Goal: Find specific page/section: Find specific page/section

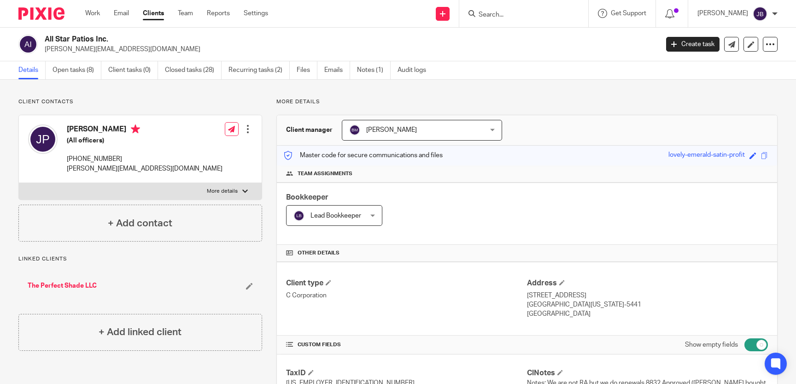
scroll to position [803, 0]
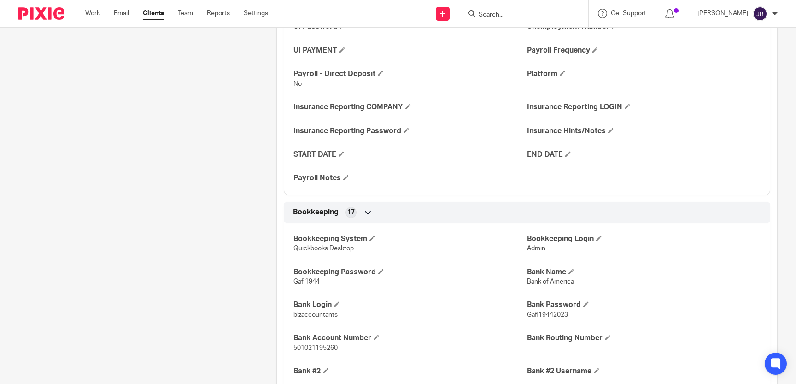
click at [521, 17] on input "Search" at bounding box center [519, 15] width 83 height 8
type input "e"
type input "s"
click at [528, 14] on input "Search" at bounding box center [519, 15] width 83 height 8
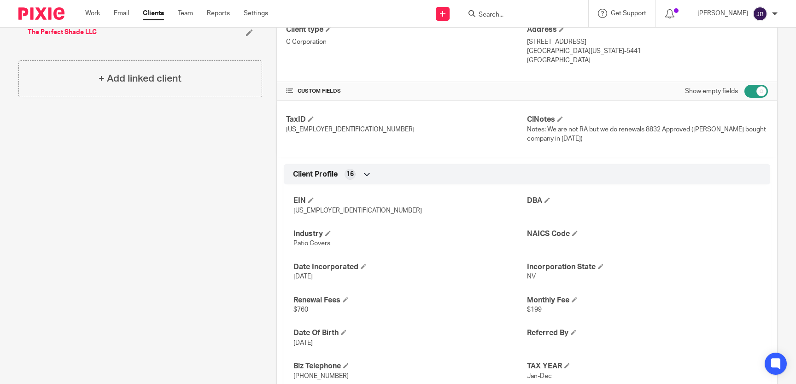
scroll to position [0, 0]
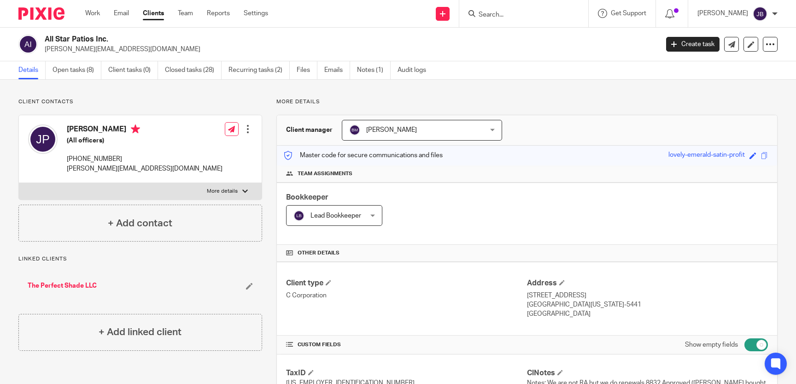
click at [529, 14] on input "Search" at bounding box center [519, 15] width 83 height 8
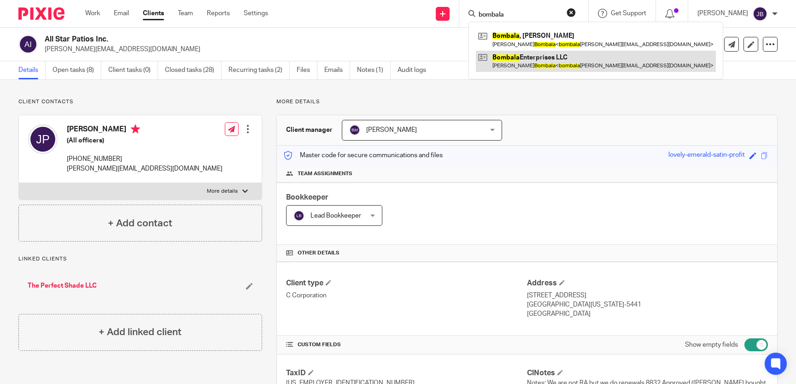
type input "bombala"
click at [569, 55] on link at bounding box center [596, 61] width 240 height 21
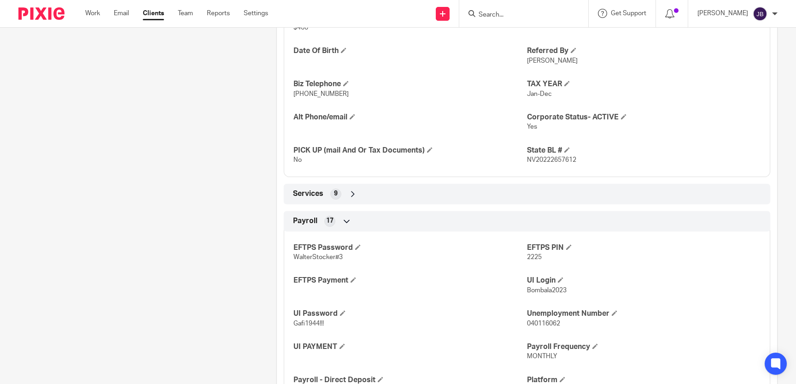
scroll to position [380, 0]
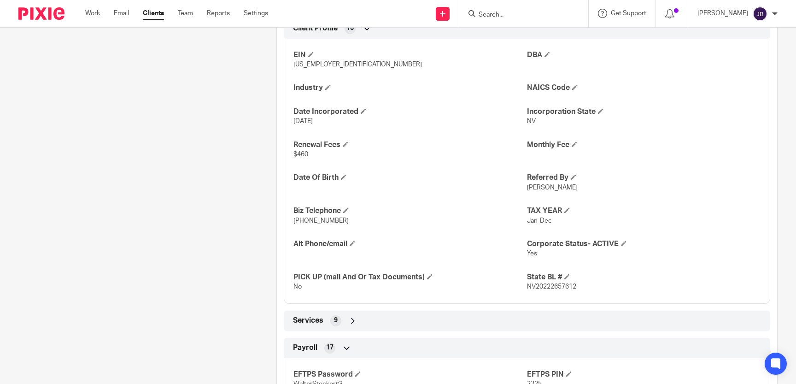
click at [643, 319] on div "Services 9" at bounding box center [527, 321] width 472 height 16
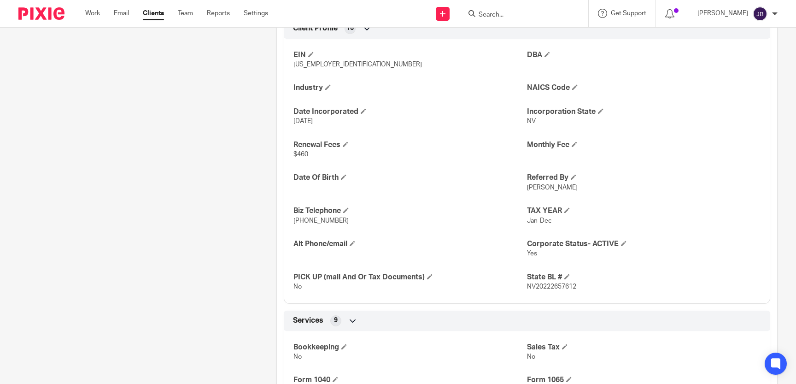
scroll to position [549, 0]
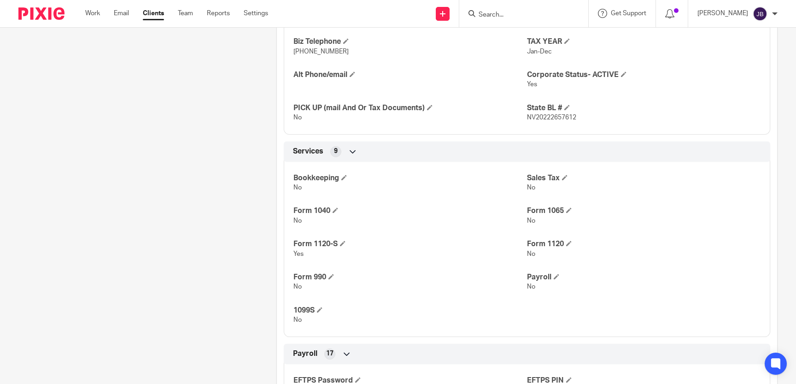
click at [496, 15] on input "Search" at bounding box center [519, 15] width 83 height 8
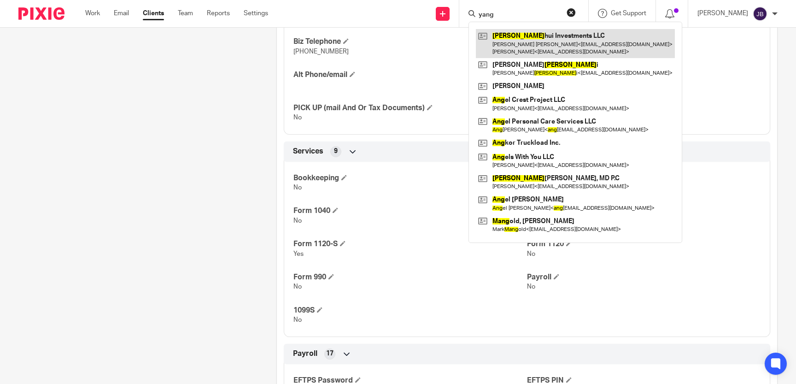
type input "yang"
click at [580, 50] on link at bounding box center [575, 43] width 199 height 29
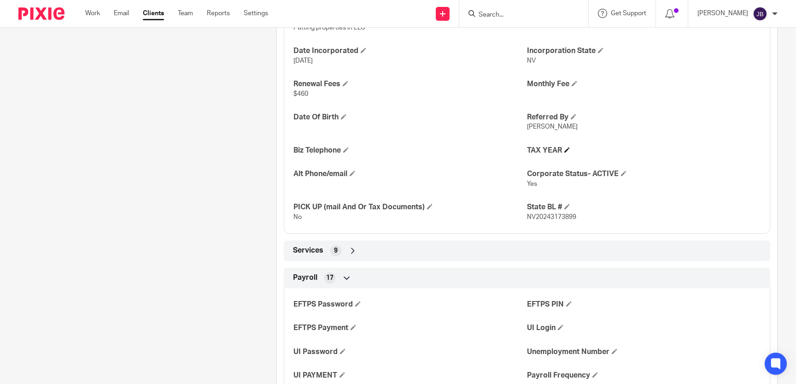
scroll to position [507, 0]
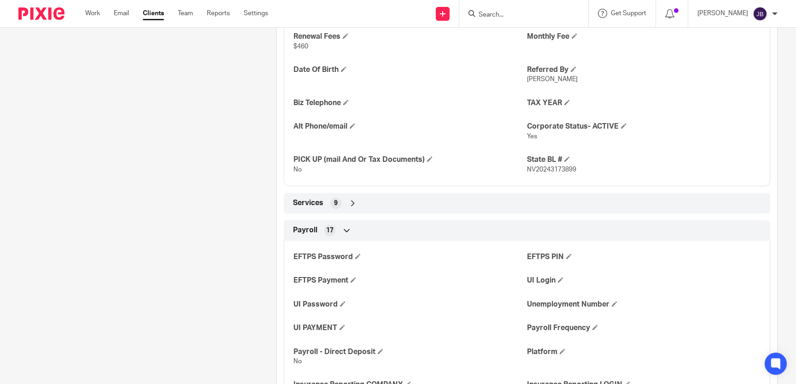
click at [616, 195] on div "Services 9" at bounding box center [527, 203] width 472 height 16
